Goal: Find specific page/section: Find specific page/section

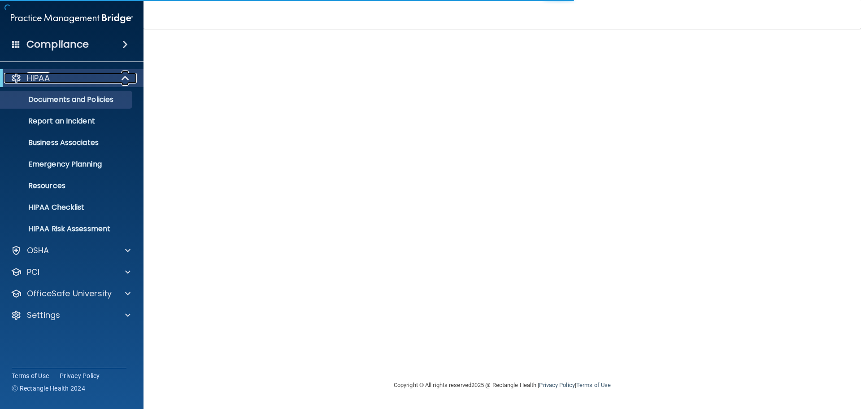
click at [127, 78] on span at bounding box center [126, 78] width 8 height 11
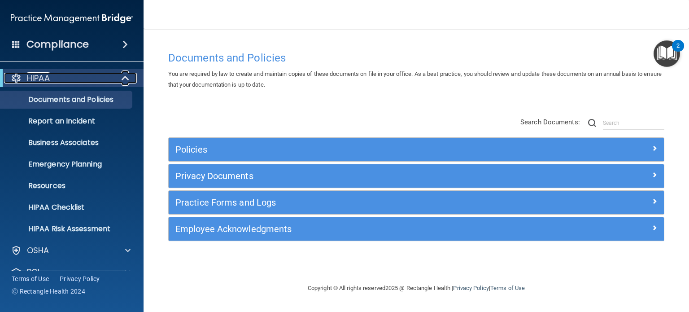
click at [126, 77] on span at bounding box center [126, 78] width 8 height 11
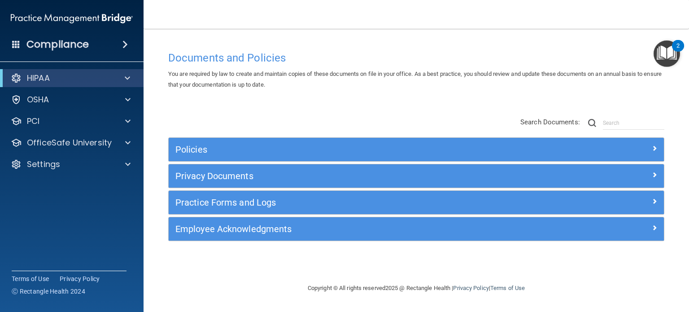
click at [124, 40] on span at bounding box center [124, 44] width 5 height 11
